Goal: Transaction & Acquisition: Purchase product/service

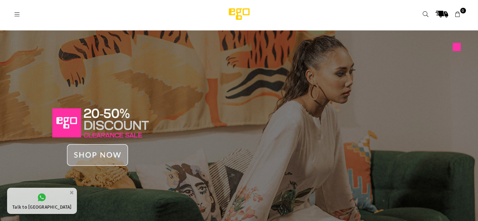
click at [15, 13] on icon at bounding box center [17, 14] width 6 height 6
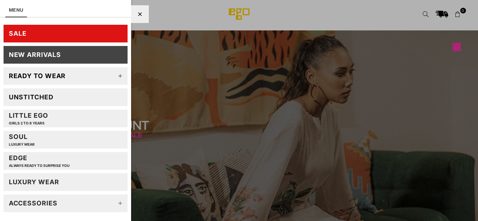
click at [113, 76] on icon at bounding box center [120, 76] width 14 height 14
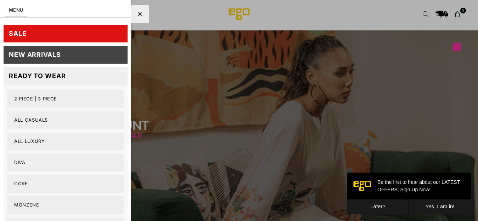
click at [49, 99] on link "2 PIECE | 3 PIECE" at bounding box center [65, 99] width 117 height 18
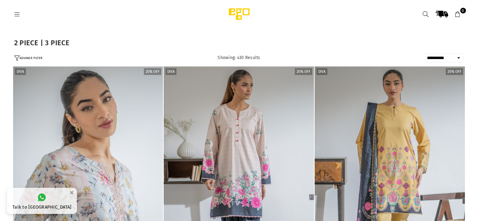
select select "**********"
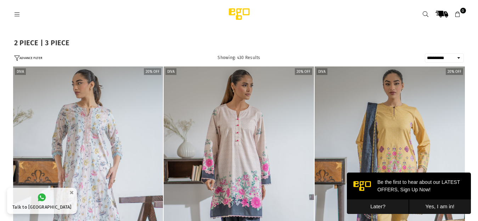
click at [380, 206] on button "Later?" at bounding box center [378, 207] width 62 height 15
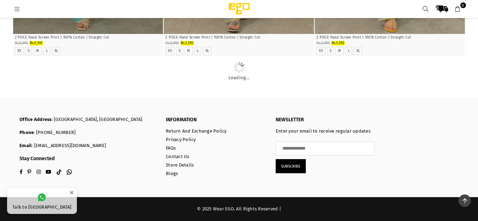
scroll to position [2813, 0]
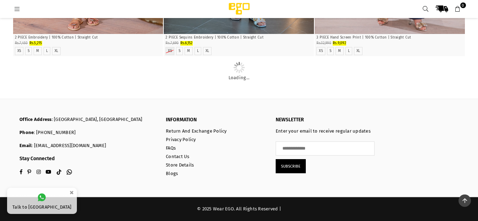
scroll to position [7506, 0]
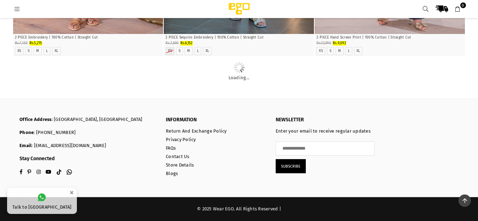
click at [67, 192] on button "×" at bounding box center [71, 193] width 9 height 12
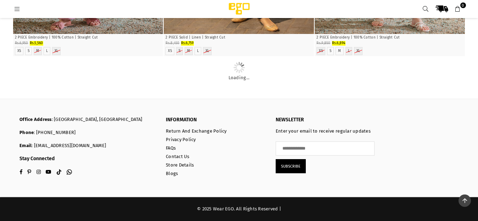
scroll to position [10522, 0]
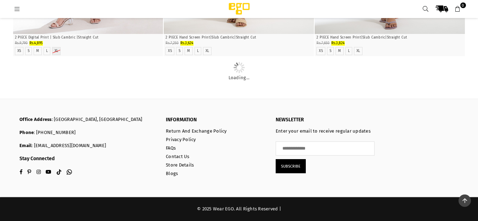
scroll to position [16957, 0]
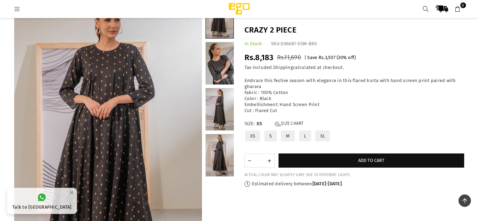
scroll to position [108, 0]
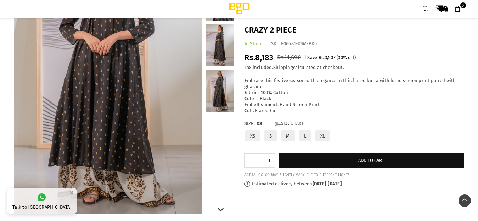
click at [218, 55] on link at bounding box center [219, 45] width 28 height 43
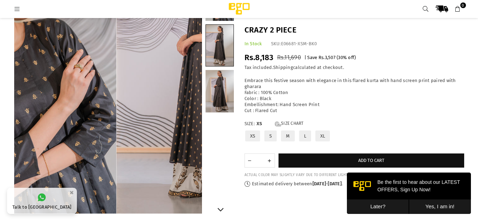
scroll to position [0, 0]
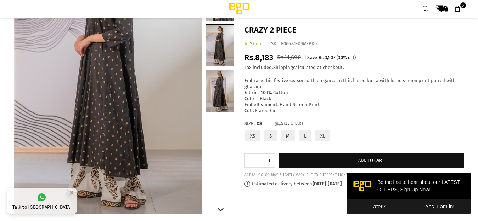
click at [215, 97] on link at bounding box center [219, 91] width 28 height 43
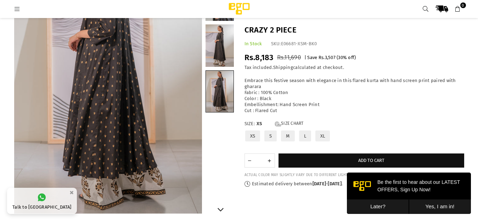
click at [215, 97] on link at bounding box center [220, 91] width 28 height 41
click at [375, 206] on button "Later?" at bounding box center [378, 207] width 62 height 15
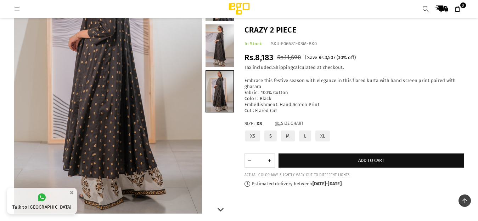
click at [213, 33] on link at bounding box center [219, 45] width 28 height 43
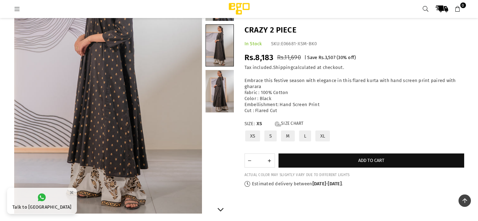
click at [221, 19] on link at bounding box center [219, -1] width 28 height 43
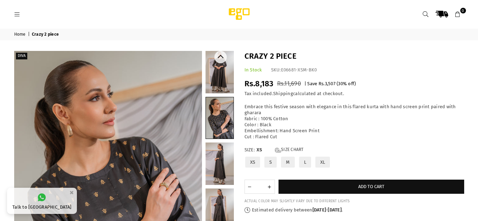
click at [222, 70] on link at bounding box center [219, 72] width 28 height 43
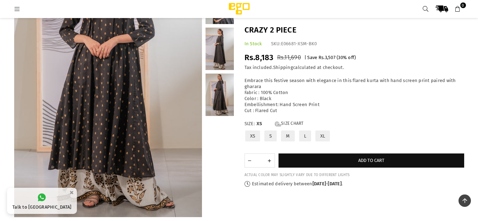
scroll to position [106, 0]
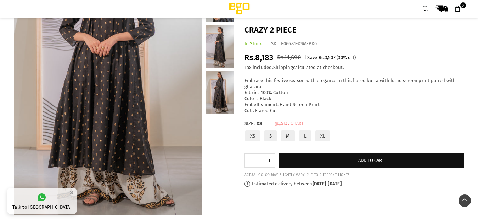
click at [296, 123] on link "Size Chart" at bounding box center [289, 124] width 29 height 6
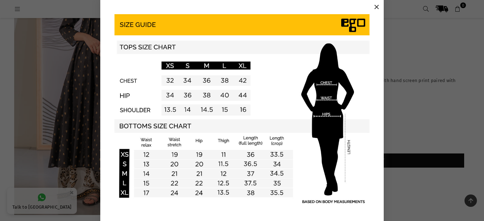
click at [373, 5] on button "×" at bounding box center [376, 7] width 11 height 11
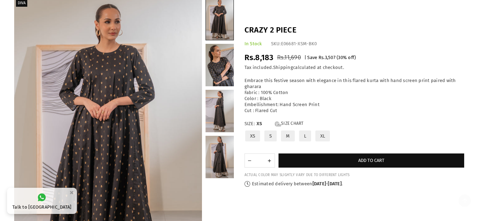
scroll to position [0, 0]
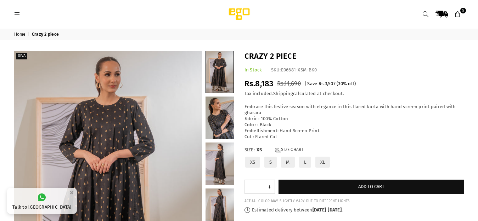
click at [288, 160] on label "M" at bounding box center [287, 162] width 15 height 12
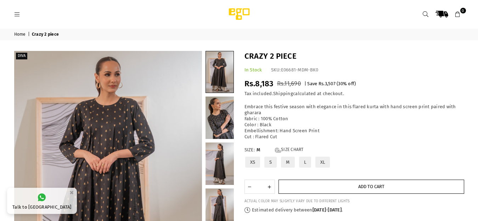
click at [340, 182] on button "Add to cart" at bounding box center [371, 187] width 186 height 14
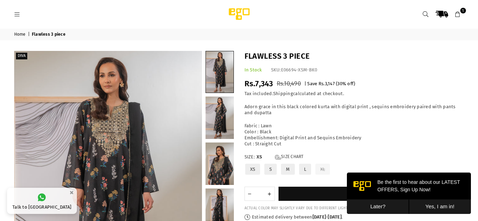
click at [378, 209] on button "Later?" at bounding box center [378, 207] width 62 height 15
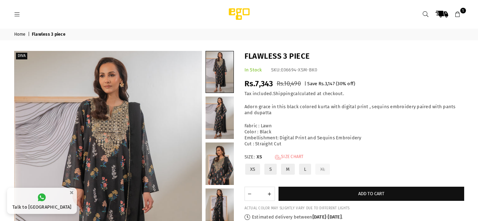
click at [288, 156] on link "Size Chart" at bounding box center [289, 157] width 29 height 6
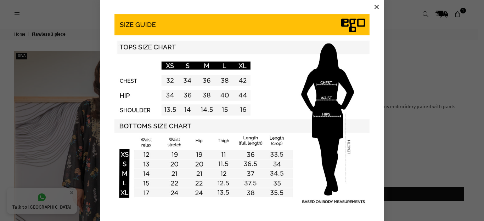
click at [375, 5] on button "×" at bounding box center [376, 7] width 11 height 11
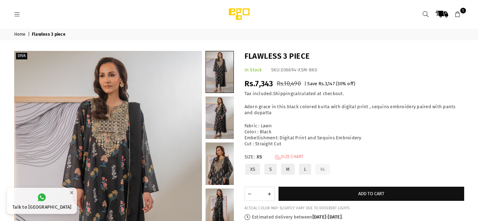
click at [292, 156] on link "Size Chart" at bounding box center [289, 157] width 29 height 6
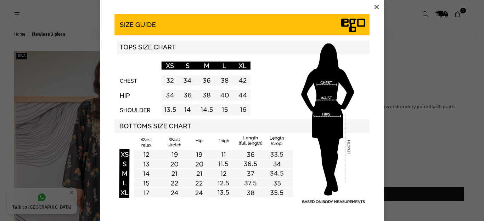
click at [372, 8] on button "×" at bounding box center [376, 7] width 11 height 11
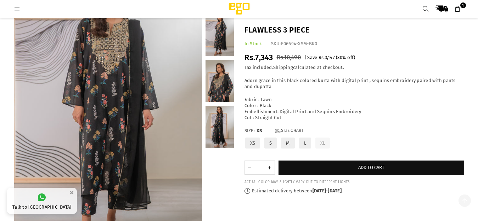
scroll to position [74, 0]
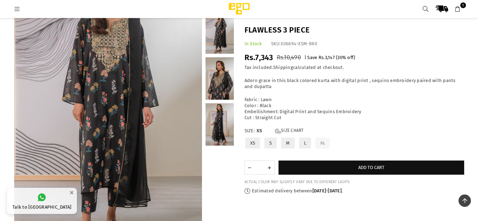
click at [271, 141] on label "S" at bounding box center [271, 143] width 14 height 12
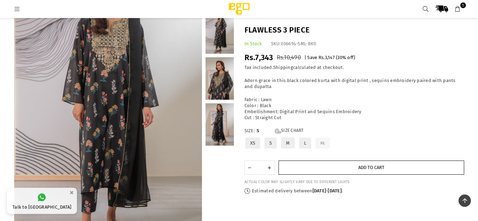
click at [299, 168] on button "Add to cart" at bounding box center [371, 168] width 186 height 14
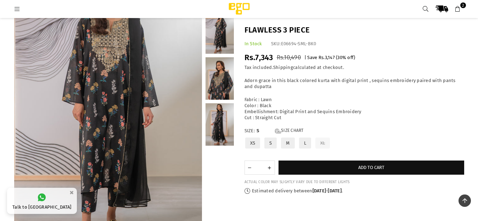
click at [289, 143] on label "M" at bounding box center [287, 143] width 15 height 12
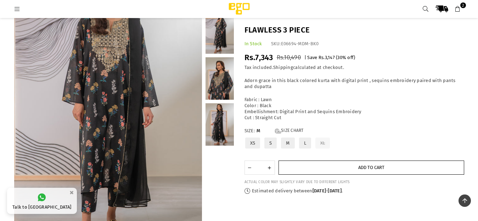
click at [311, 166] on button "Add to cart" at bounding box center [371, 168] width 186 height 14
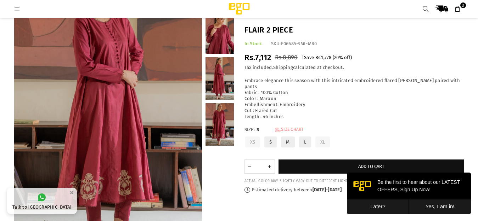
click at [299, 127] on link "Size Chart" at bounding box center [289, 130] width 29 height 6
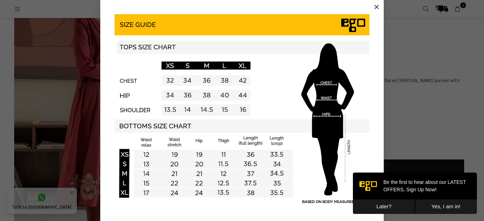
click at [373, 7] on button "×" at bounding box center [376, 7] width 11 height 11
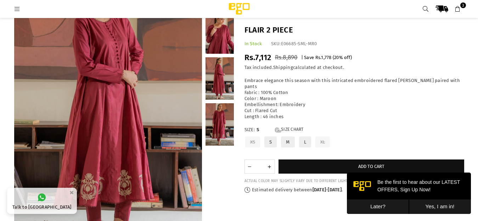
click at [379, 207] on button "Later?" at bounding box center [378, 207] width 62 height 15
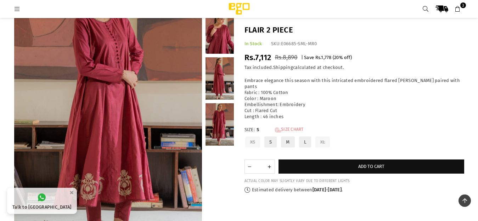
click at [288, 127] on link "Size Chart" at bounding box center [289, 130] width 29 height 6
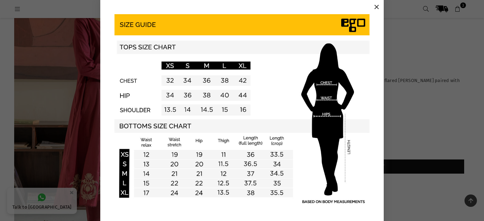
click at [374, 7] on button "×" at bounding box center [376, 7] width 11 height 11
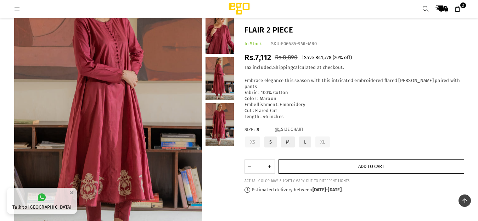
click at [306, 160] on button "Add to cart" at bounding box center [371, 167] width 186 height 14
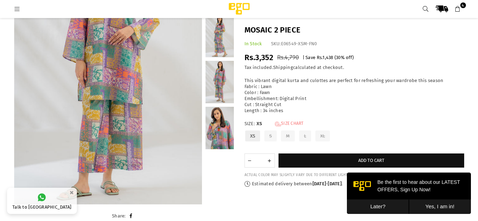
click at [291, 121] on link "Size Chart" at bounding box center [289, 124] width 29 height 6
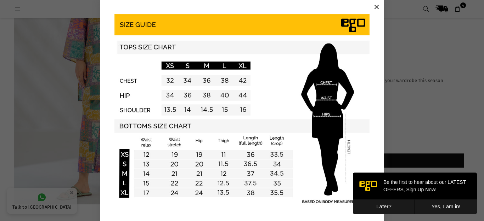
click at [373, 6] on button "×" at bounding box center [376, 7] width 11 height 11
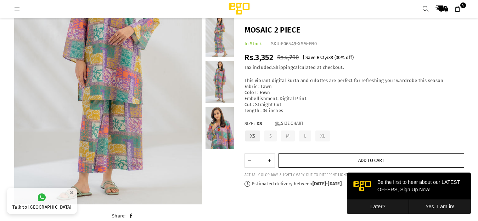
click at [292, 158] on button "Add to cart" at bounding box center [371, 161] width 186 height 14
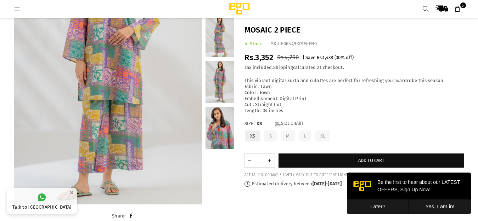
click at [376, 205] on button "Later?" at bounding box center [378, 207] width 62 height 15
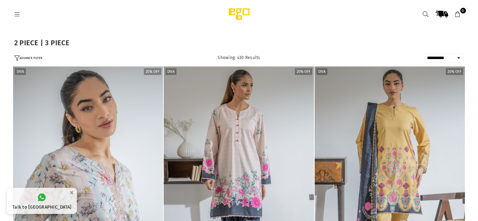
select select "**********"
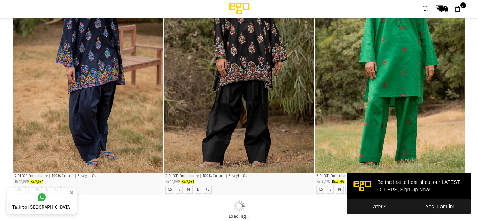
scroll to position [3970, 0]
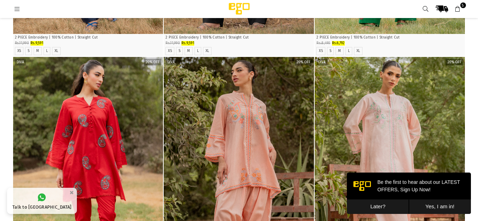
click at [382, 207] on button "Later?" at bounding box center [378, 207] width 62 height 15
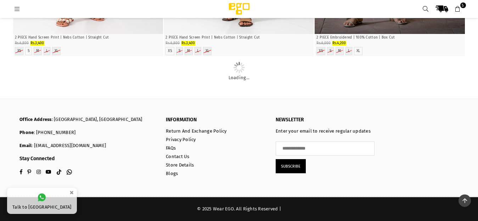
scroll to position [27900, 0]
click at [477, 3] on div "Ego .st0 { fill: #000000; } 5" at bounding box center [239, 9] width 478 height 18
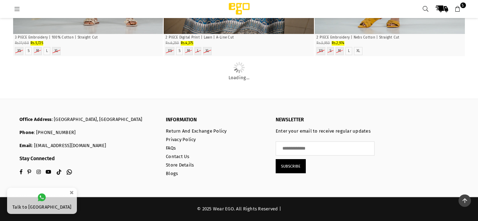
scroll to position [28003, 0]
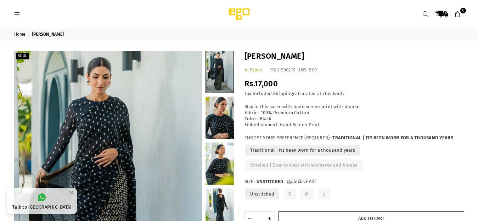
click at [364, 216] on button "Add to cart" at bounding box center [371, 219] width 186 height 14
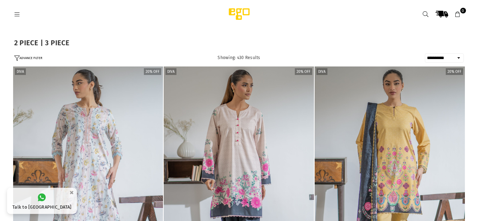
select select "**********"
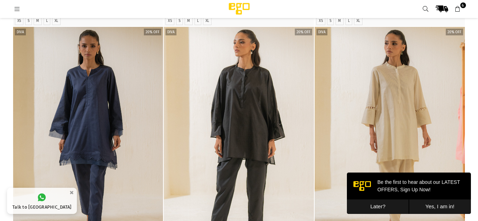
scroll to position [1958, 0]
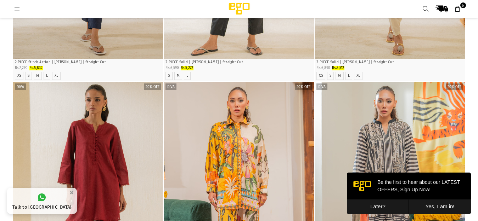
click at [374, 209] on button "Later?" at bounding box center [378, 207] width 62 height 15
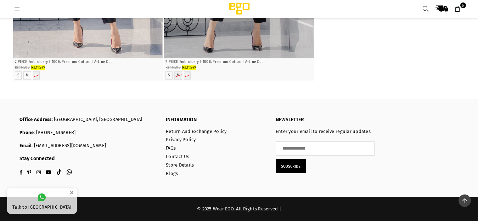
scroll to position [35387, 0]
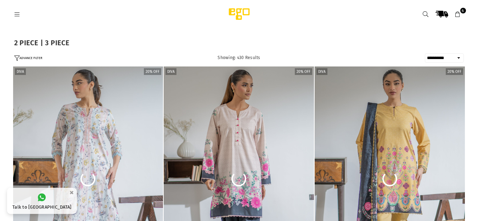
select select "**********"
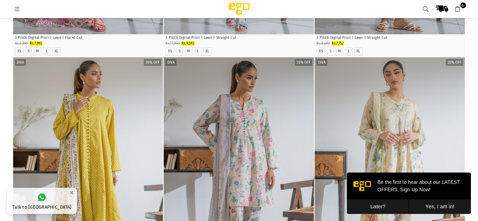
click at [461, 9] on link "6" at bounding box center [457, 8] width 13 height 13
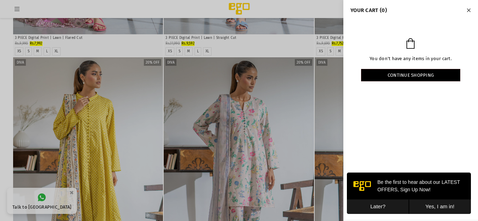
click at [379, 206] on button "Later?" at bounding box center [378, 207] width 62 height 15
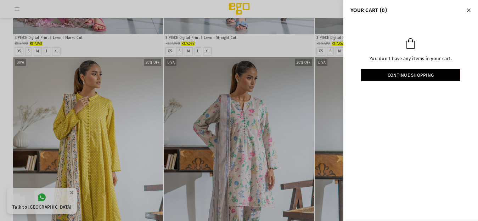
click at [468, 10] on icon "Close" at bounding box center [469, 10] width 4 height 5
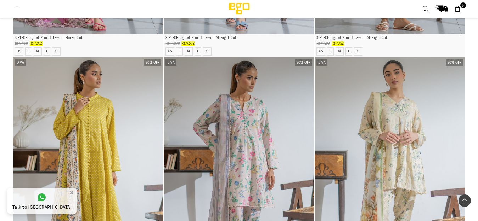
click at [460, 8] on icon at bounding box center [457, 9] width 6 height 6
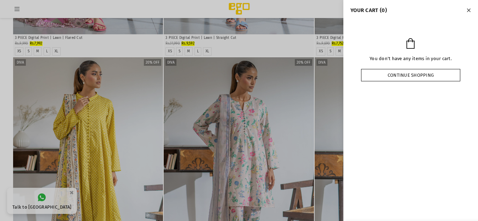
click at [414, 75] on link "Continue shopping" at bounding box center [410, 75] width 99 height 12
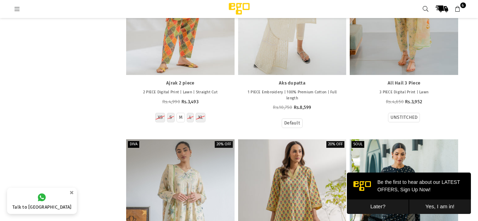
click at [457, 9] on icon at bounding box center [457, 9] width 6 height 6
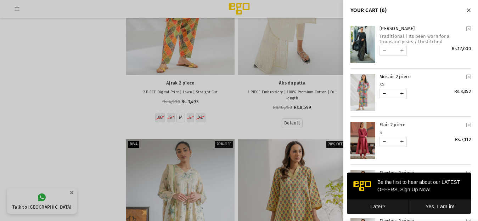
click at [378, 207] on button "Later?" at bounding box center [378, 207] width 62 height 15
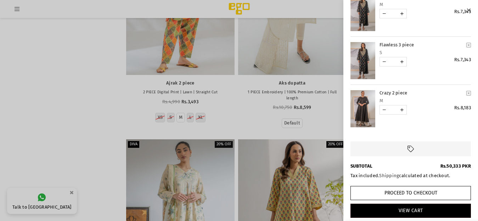
scroll to position [182, 0]
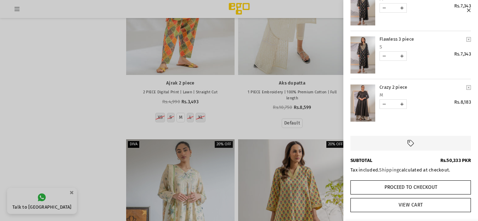
click at [406, 204] on link "View Cart" at bounding box center [410, 205] width 120 height 14
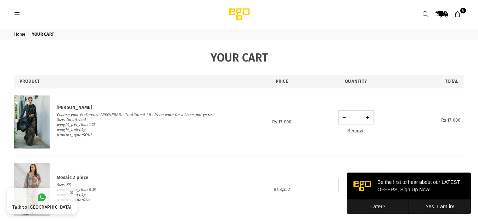
click at [376, 207] on button "Later?" at bounding box center [378, 207] width 62 height 15
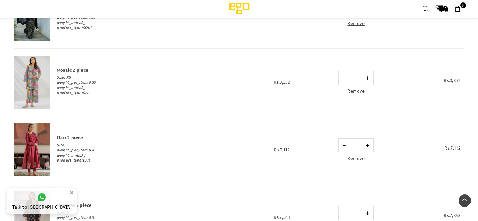
scroll to position [52, 0]
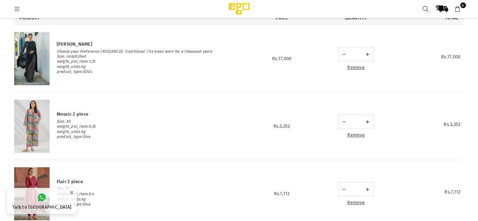
click at [39, 68] on img at bounding box center [31, 58] width 35 height 53
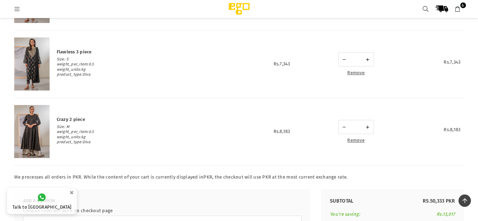
scroll to position [312, 0]
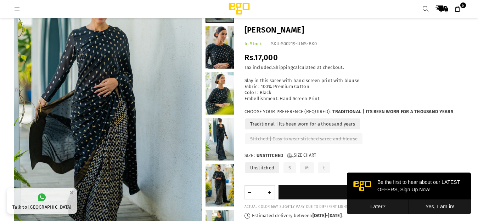
scroll to position [58, 0]
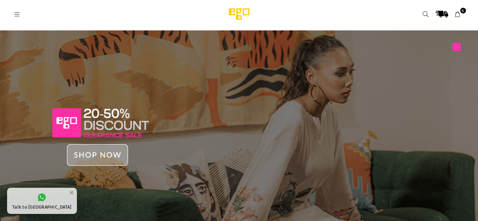
click at [463, 11] on span "6" at bounding box center [463, 11] width 6 height 6
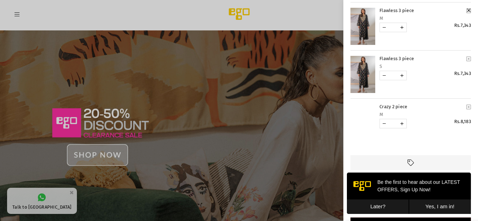
scroll to position [182, 0]
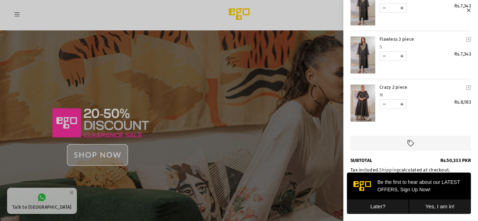
click at [378, 209] on button "Later?" at bounding box center [378, 207] width 62 height 15
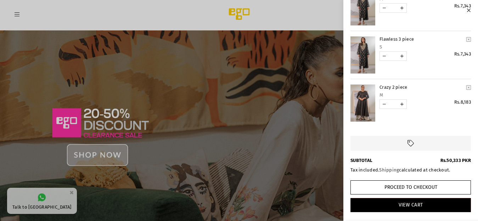
click at [365, 100] on link "YOUR CART" at bounding box center [362, 103] width 25 height 37
click at [466, 39] on icon "YOUR CART" at bounding box center [468, 39] width 5 height 5
click at [466, 87] on icon "YOUR CART" at bounding box center [468, 87] width 5 height 5
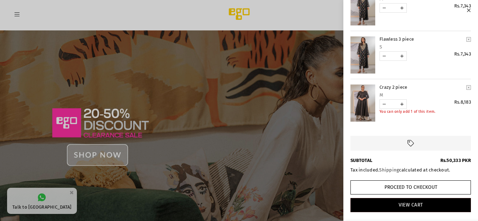
click at [466, 88] on icon "YOUR CART" at bounding box center [468, 87] width 5 height 5
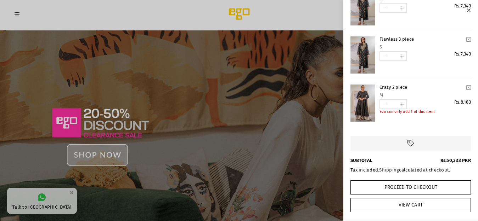
click at [408, 203] on link "View Cart" at bounding box center [410, 205] width 120 height 14
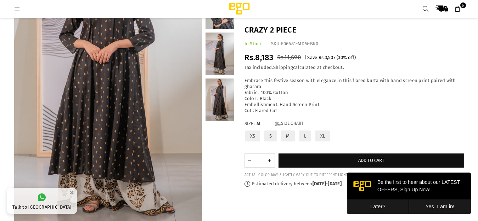
scroll to position [109, 0]
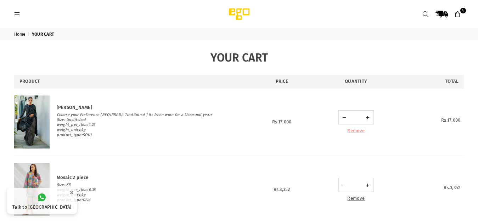
click at [352, 132] on link "Remove" at bounding box center [355, 130] width 17 height 5
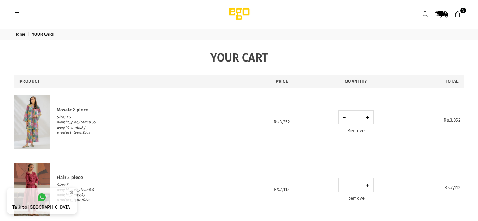
click at [352, 132] on link "Remove" at bounding box center [355, 130] width 17 height 5
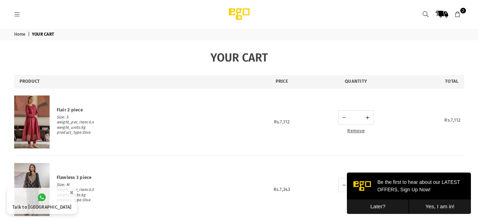
click at [352, 132] on link "Remove" at bounding box center [355, 130] width 17 height 5
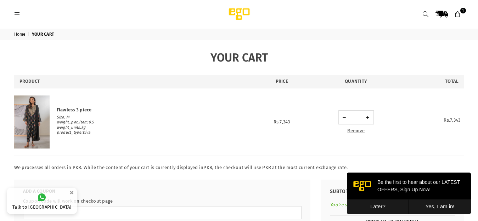
click at [352, 132] on link "Remove" at bounding box center [355, 130] width 17 height 5
